Goal: Information Seeking & Learning: Understand process/instructions

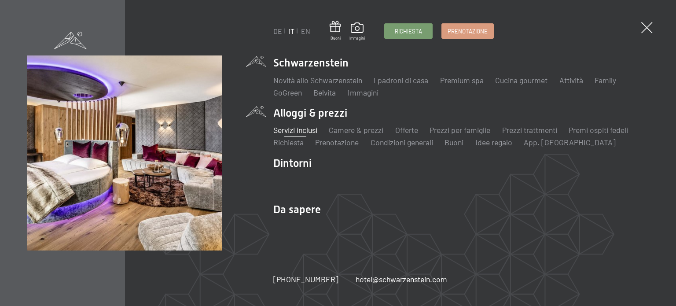
click at [294, 128] on link "Servizi inclusi" at bounding box center [295, 130] width 44 height 10
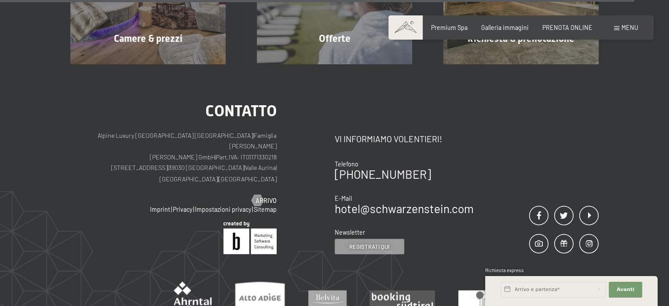
scroll to position [1540, 0]
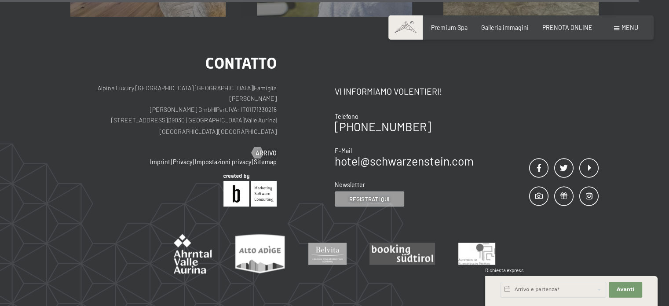
click at [629, 26] on span "Menu" at bounding box center [630, 27] width 17 height 7
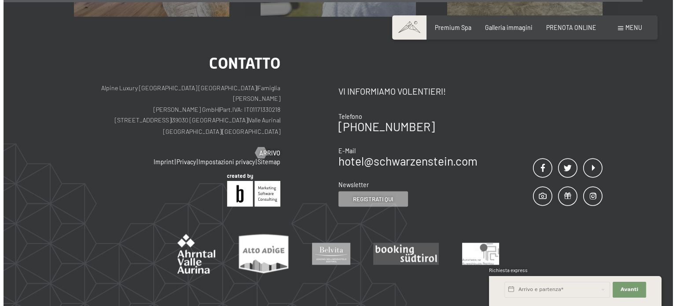
scroll to position [1544, 0]
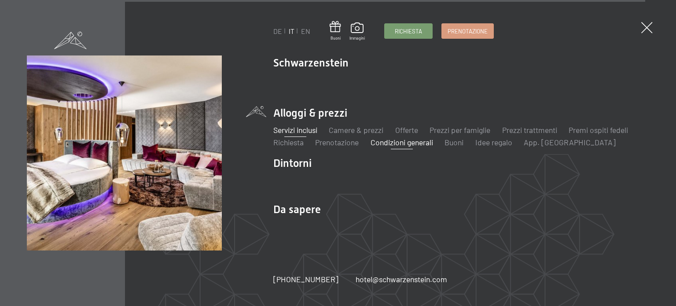
click at [405, 142] on link "Condizioni generali" at bounding box center [402, 142] width 62 height 10
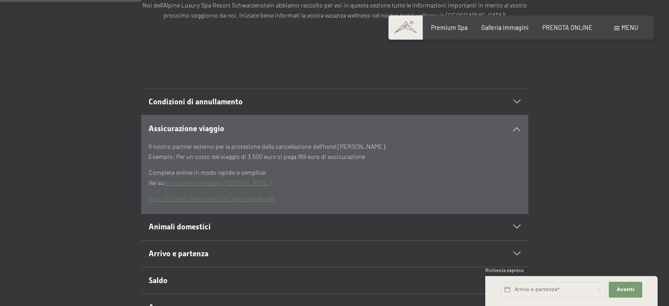
scroll to position [220, 0]
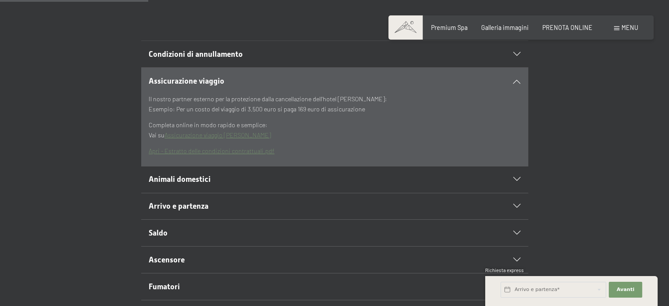
click at [299, 179] on span "Consenso marketing*" at bounding box center [283, 178] width 66 height 9
click at [245, 179] on input "Consenso marketing*" at bounding box center [240, 178] width 9 height 9
checkbox input "false"
click at [515, 179] on icon at bounding box center [517, 179] width 7 height 4
